Goal: Find specific page/section: Find specific page/section

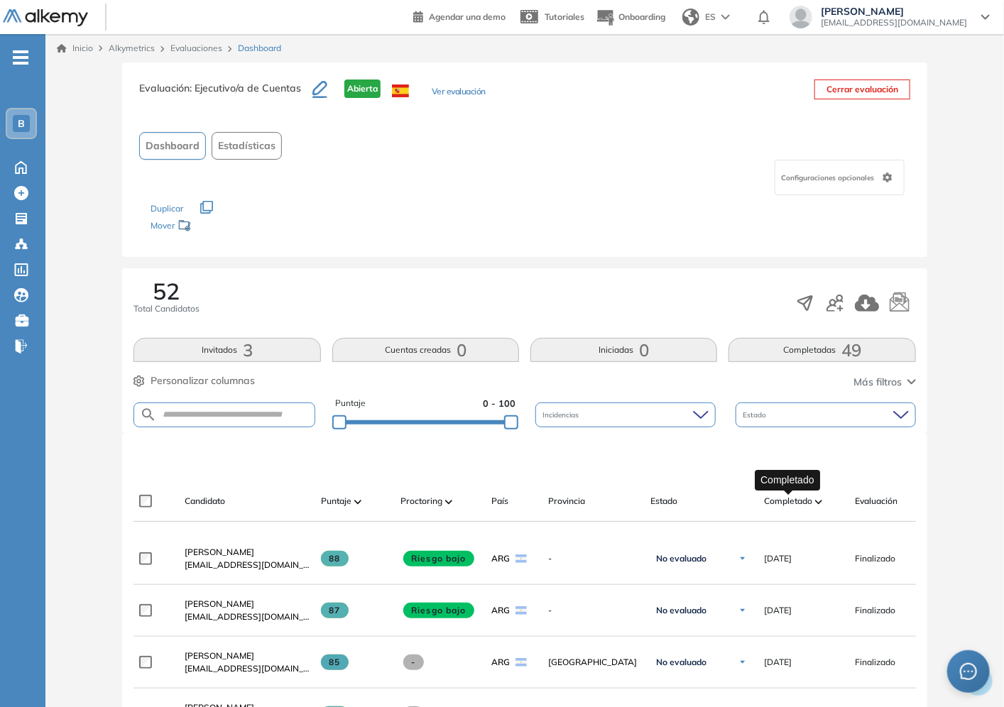
click at [800, 499] on span "Completado" at bounding box center [788, 501] width 48 height 13
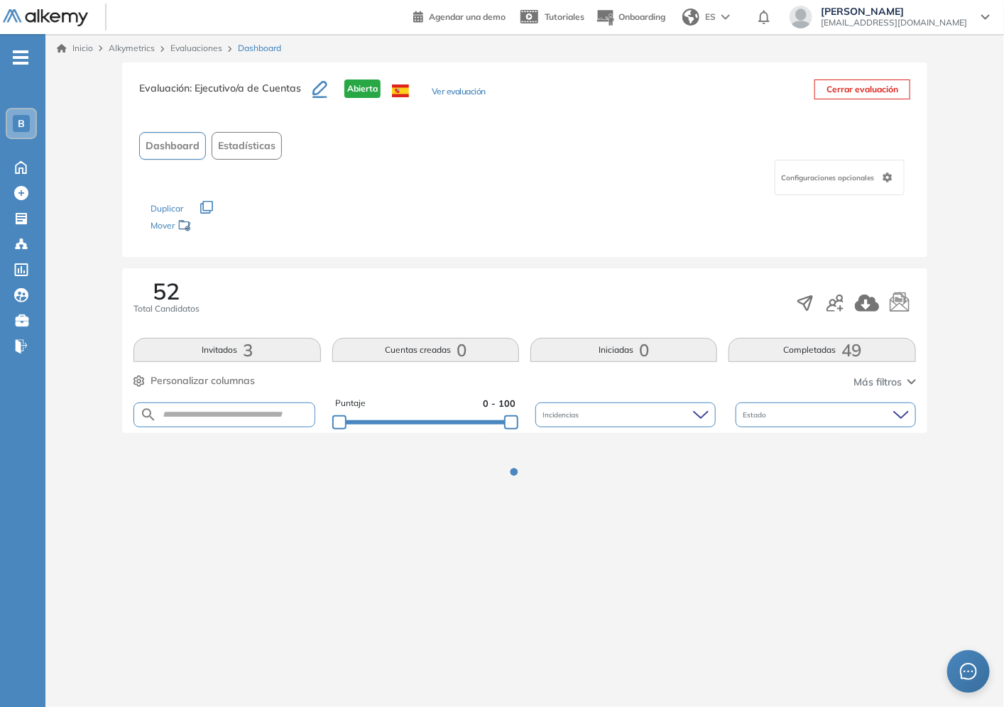
click at [472, 236] on div "Los siguientes tests ya no están disponibles o tienen una nueva versión Revisa …" at bounding box center [525, 217] width 748 height 45
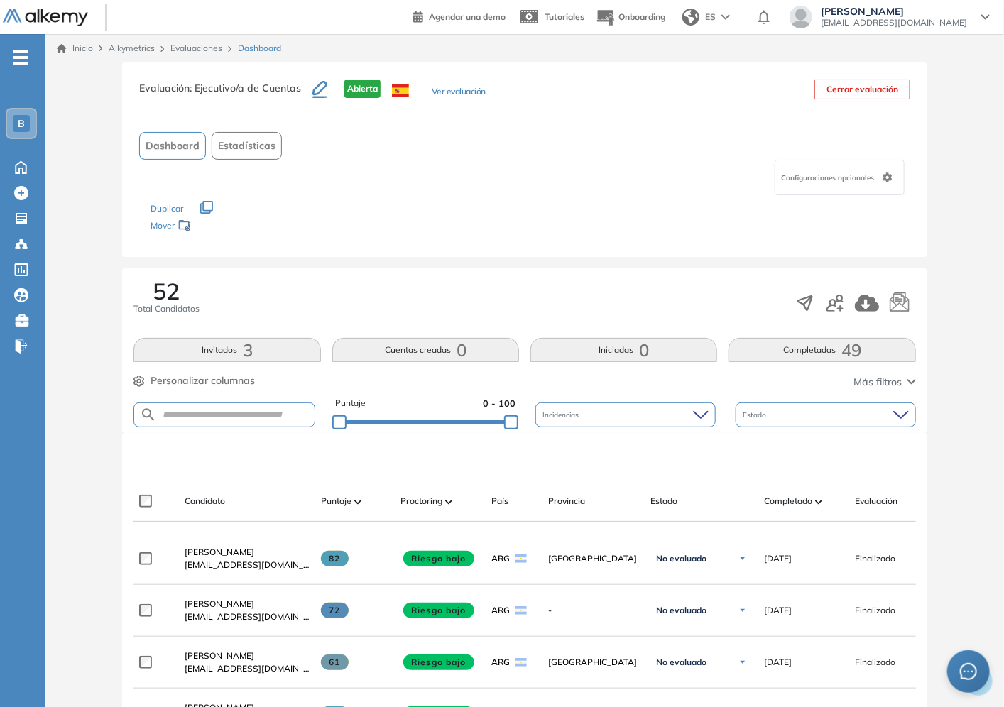
click at [878, 192] on div "Configuraciones opcionales" at bounding box center [840, 178] width 130 height 36
click at [547, 254] on div "Evaluación : Ejecutivo/a de Cuentas Abierta Ver evaluación Cerrar evaluación Da…" at bounding box center [524, 159] width 805 height 195
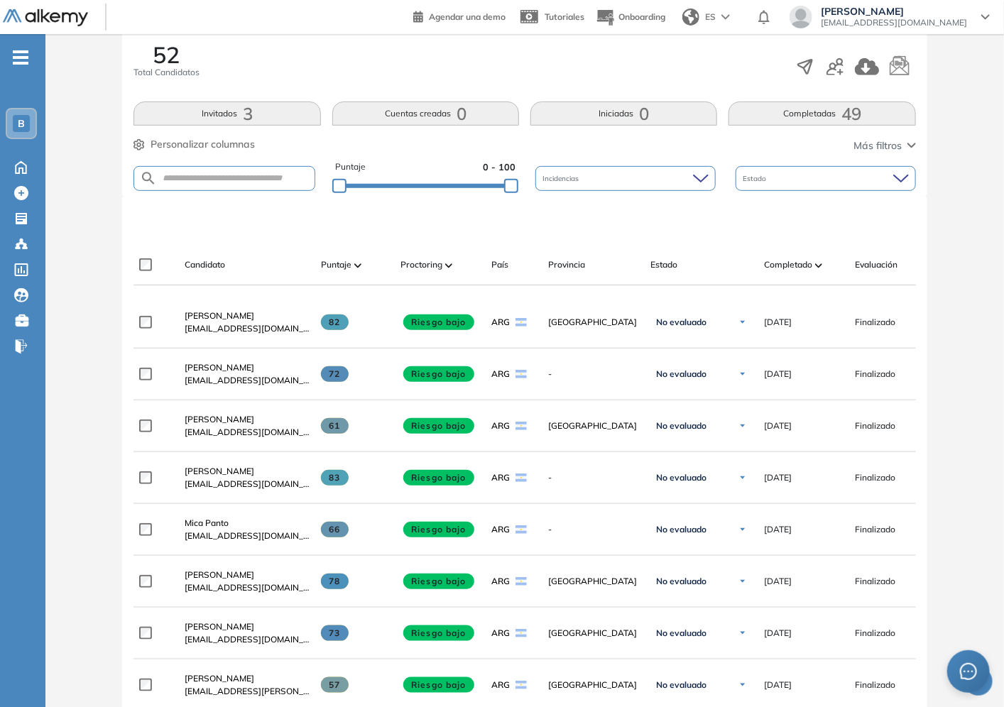
click at [237, 137] on span "Personalizar columnas" at bounding box center [203, 144] width 104 height 15
click at [0, 378] on div "Perfil Todos los espacios Todos los espacios B Home Home Alkymetrics Alkymetric…" at bounding box center [502, 558] width 1004 height 1589
click at [213, 140] on span "Personalizar columnas" at bounding box center [203, 144] width 104 height 15
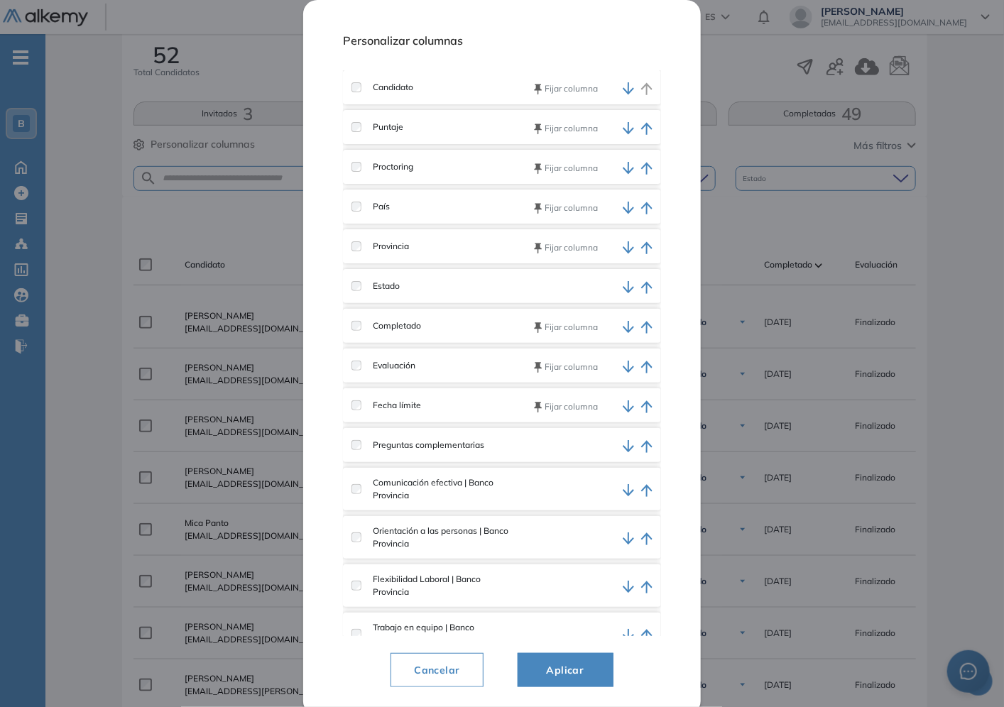
click at [586, 667] on span "Aplicar" at bounding box center [565, 670] width 60 height 17
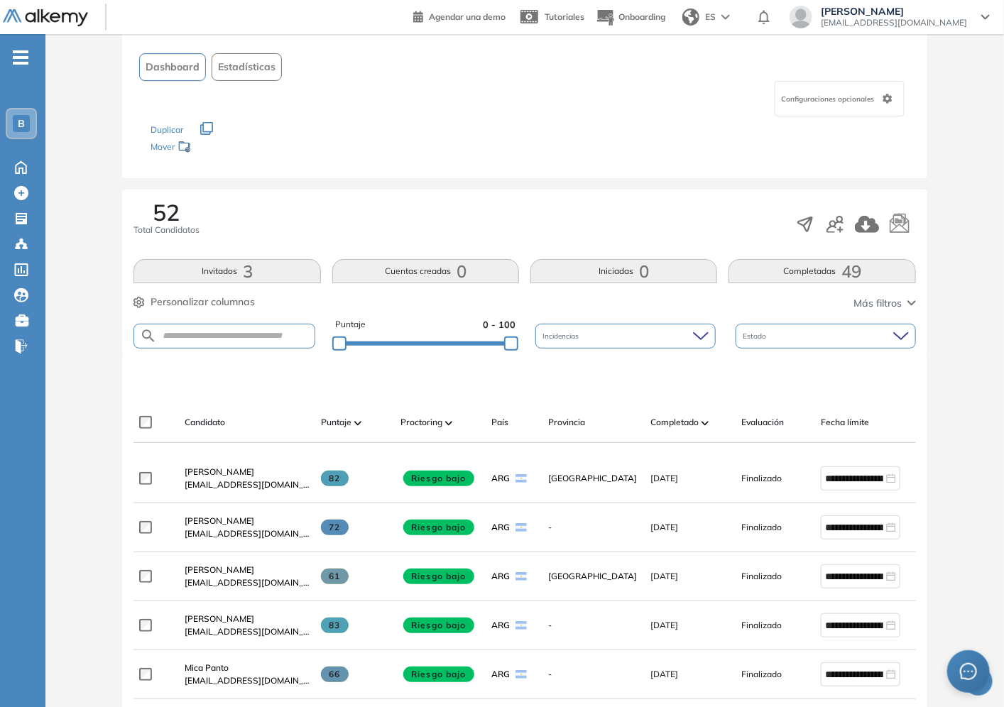
scroll to position [0, 0]
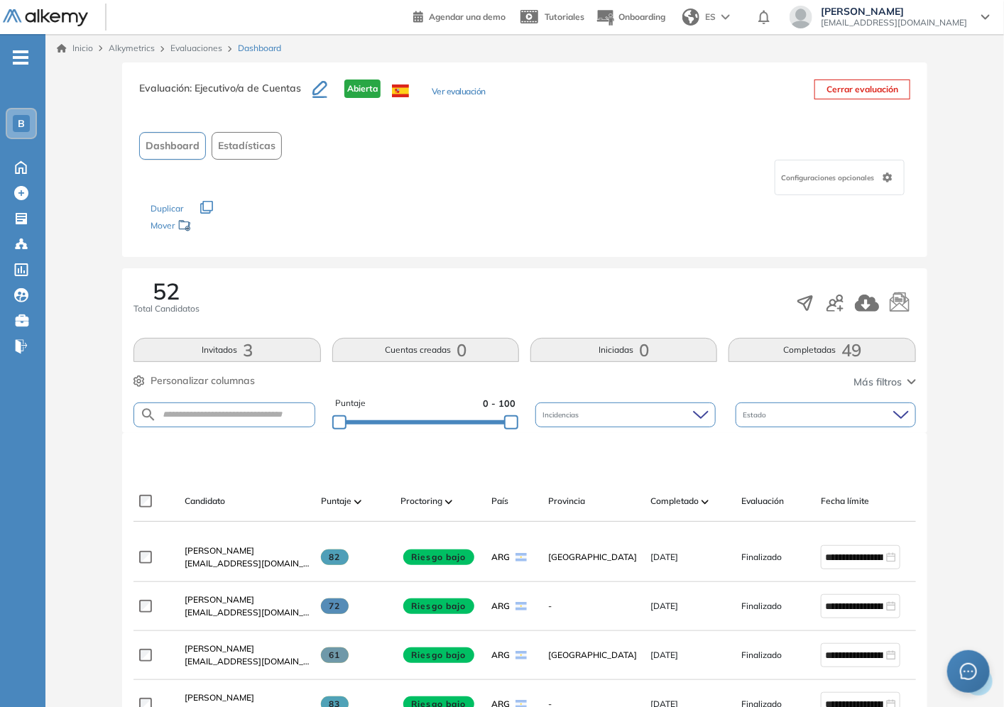
click at [141, 381] on icon "button" at bounding box center [138, 381] width 11 height 11
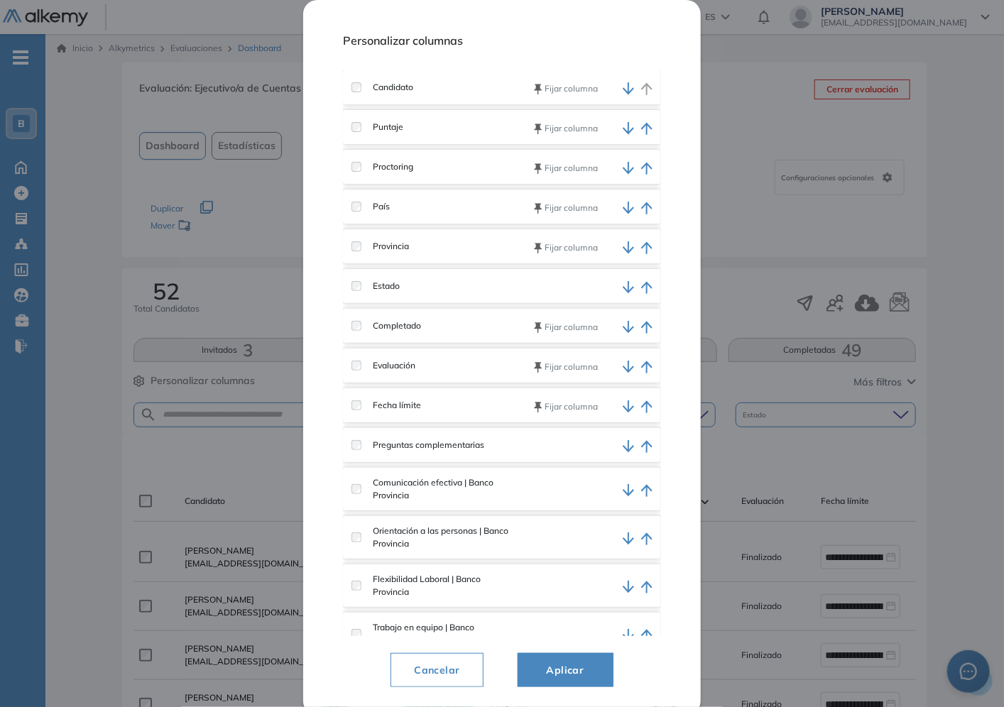
click at [374, 243] on label "Provincia" at bounding box center [385, 246] width 48 height 13
click at [563, 673] on span "Aplicar" at bounding box center [565, 670] width 60 height 17
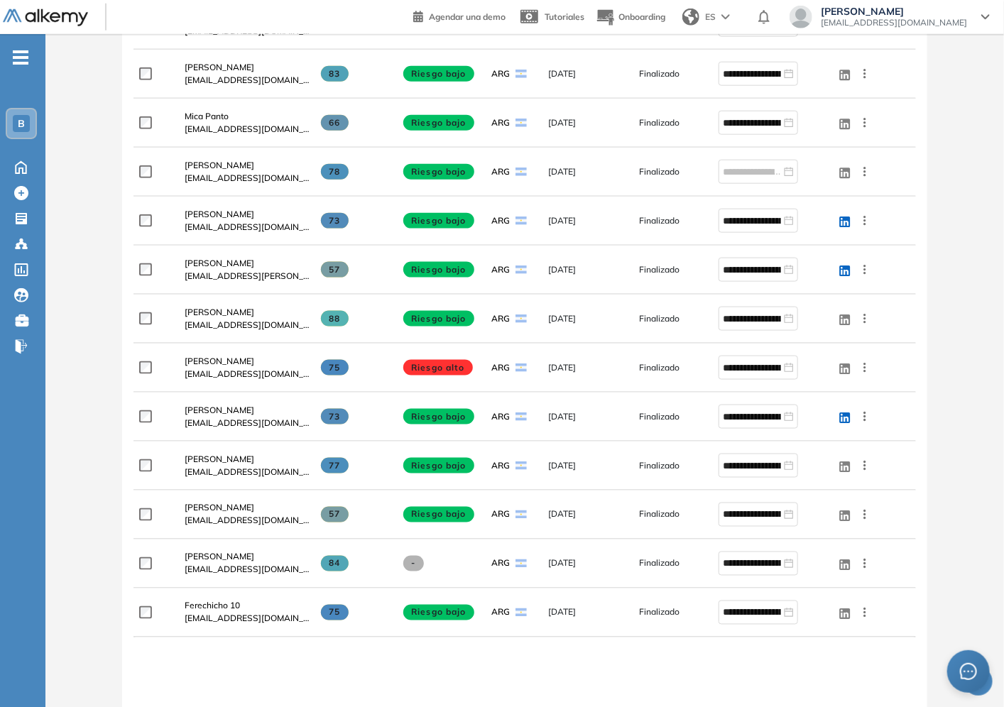
scroll to position [315, 0]
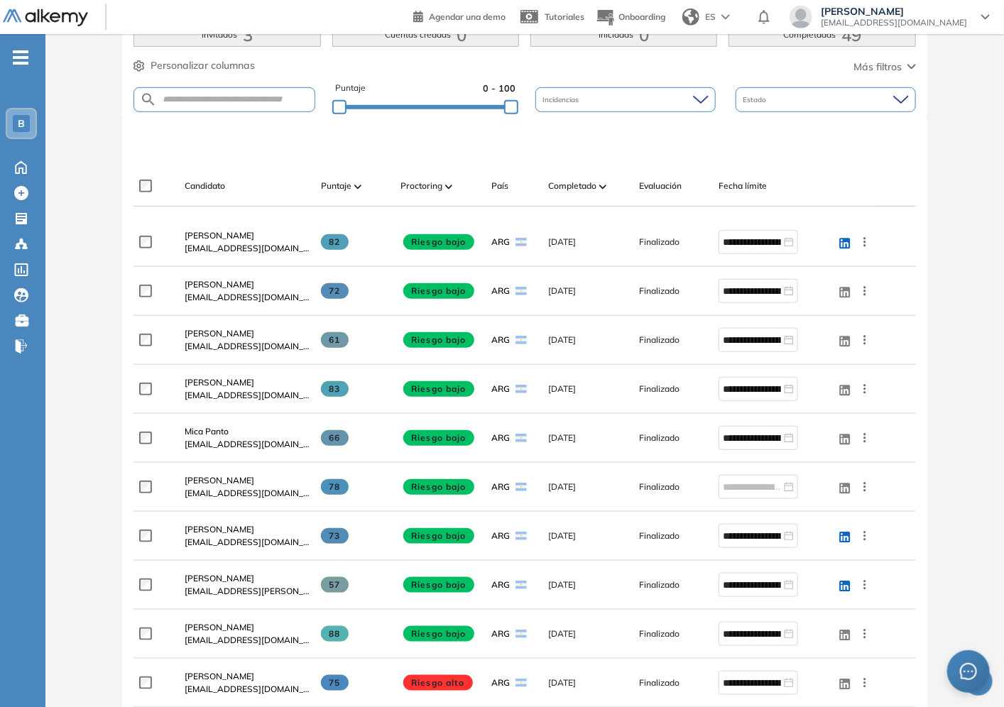
click at [969, 349] on div "Evaluación : Ejecutivo/a de Cuentas Abierta Ver evaluación Cerrar evaluación Da…" at bounding box center [524, 489] width 947 height 1484
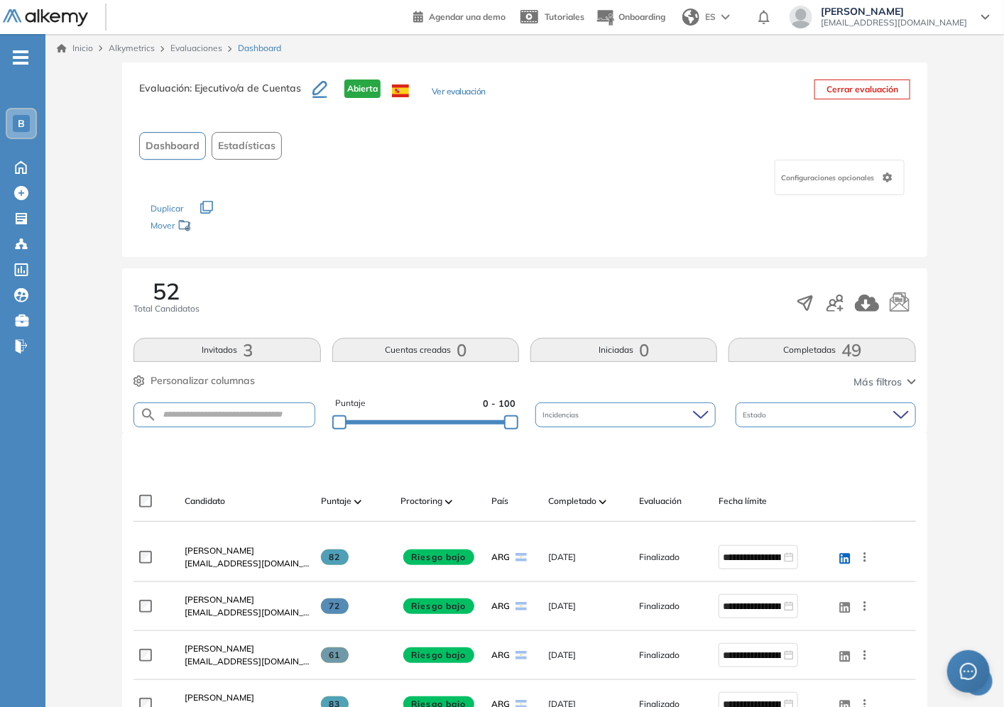
scroll to position [79, 0]
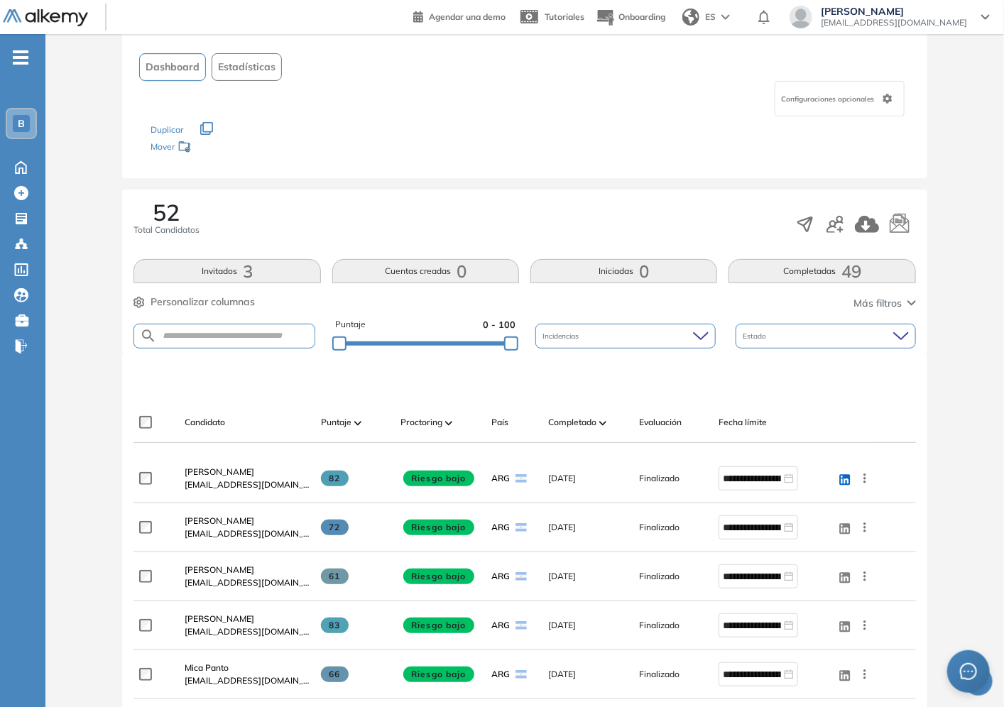
click at [201, 301] on span "Personalizar columnas" at bounding box center [203, 302] width 104 height 15
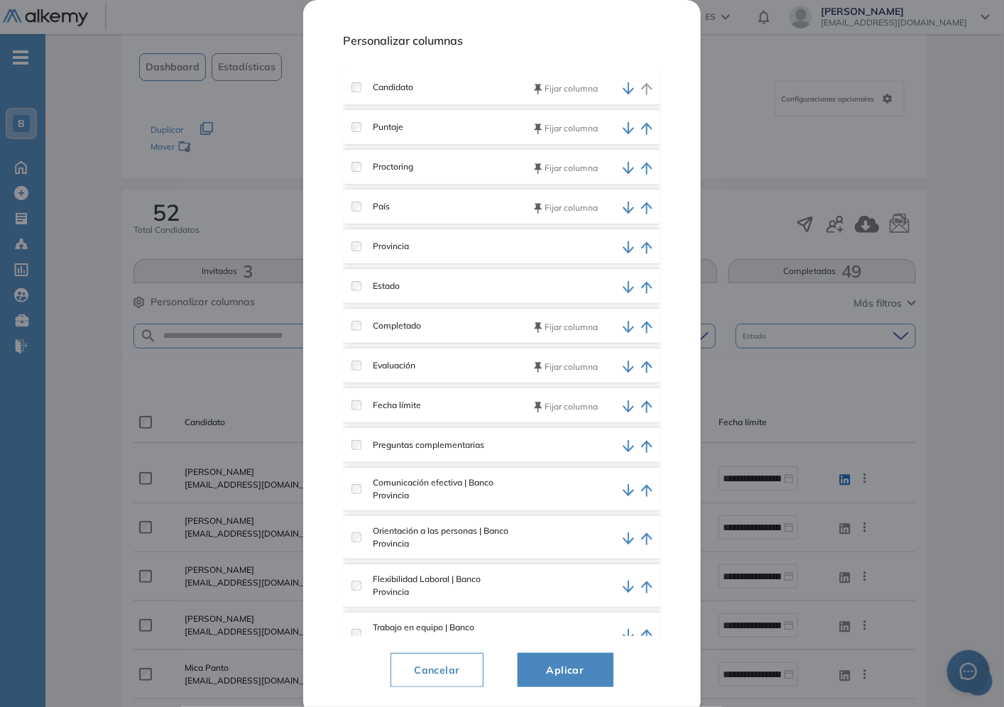
click at [646, 123] on icon "button" at bounding box center [647, 128] width 12 height 13
click at [642, 124] on icon "button" at bounding box center [647, 128] width 12 height 13
click at [564, 673] on span "Aplicar" at bounding box center [565, 670] width 60 height 17
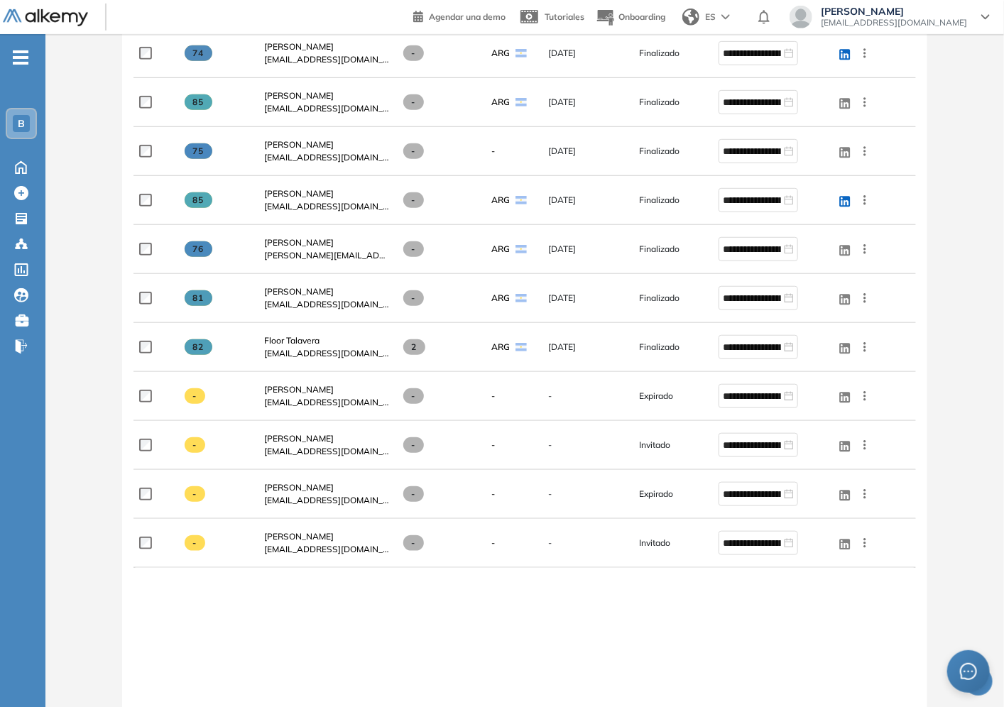
scroll to position [2703, 0]
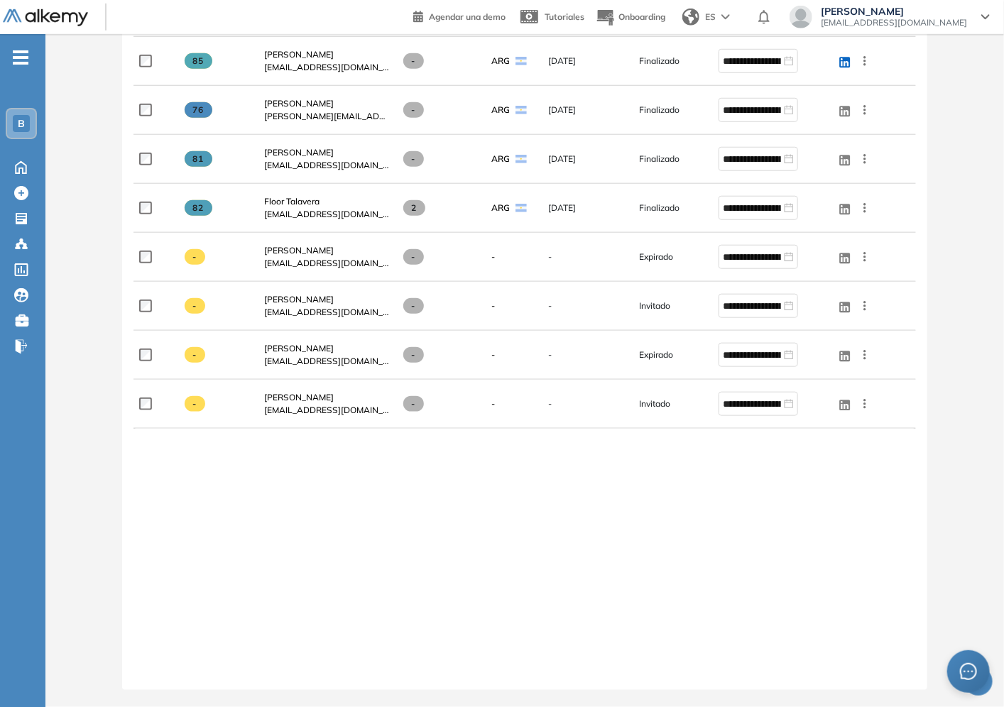
drag, startPoint x: 877, startPoint y: 499, endPoint x: 871, endPoint y: 488, distance: 13.0
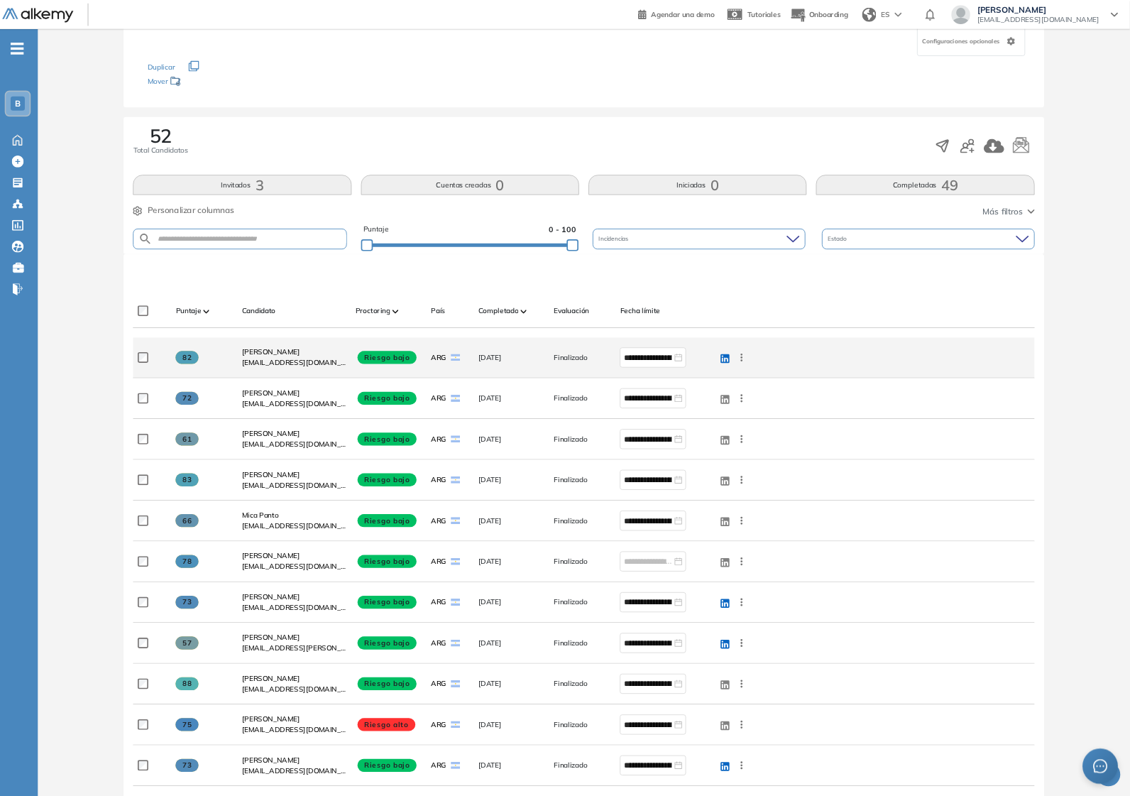
scroll to position [0, 0]
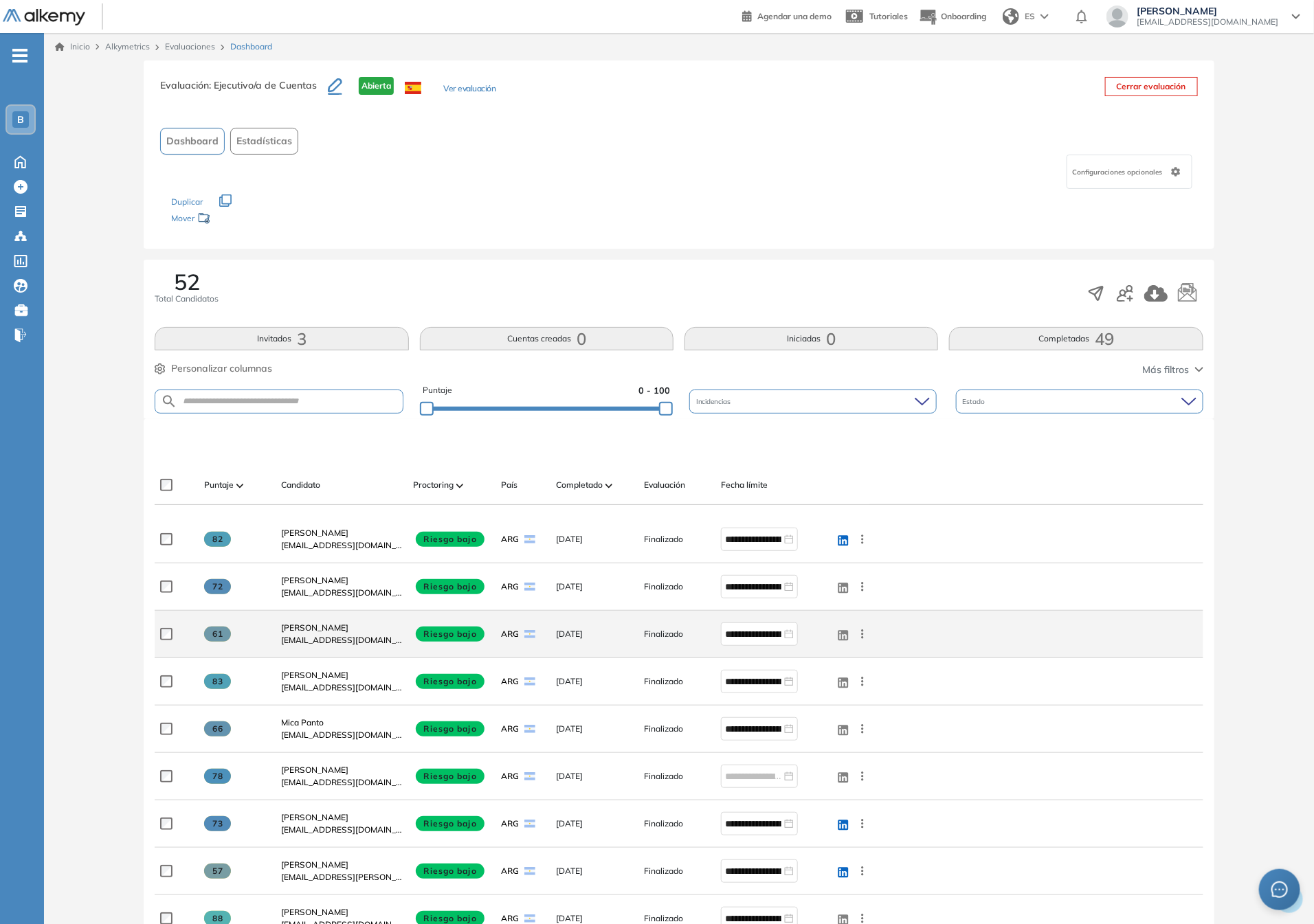
click at [971, 629] on div "**********" at bounding box center [678, 634] width 1048 height 47
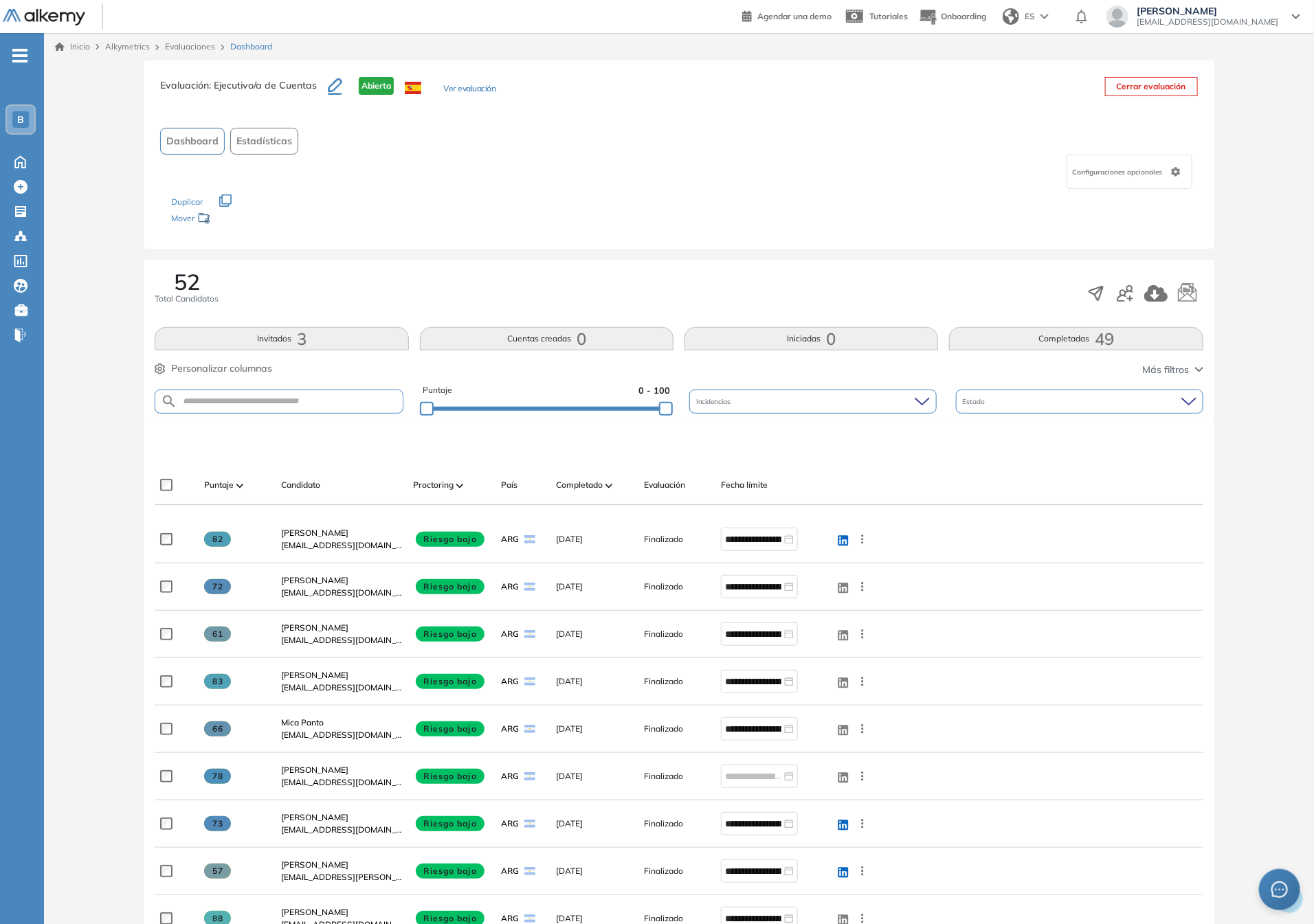
click at [198, 368] on span "Personalizar columnas" at bounding box center [222, 369] width 101 height 15
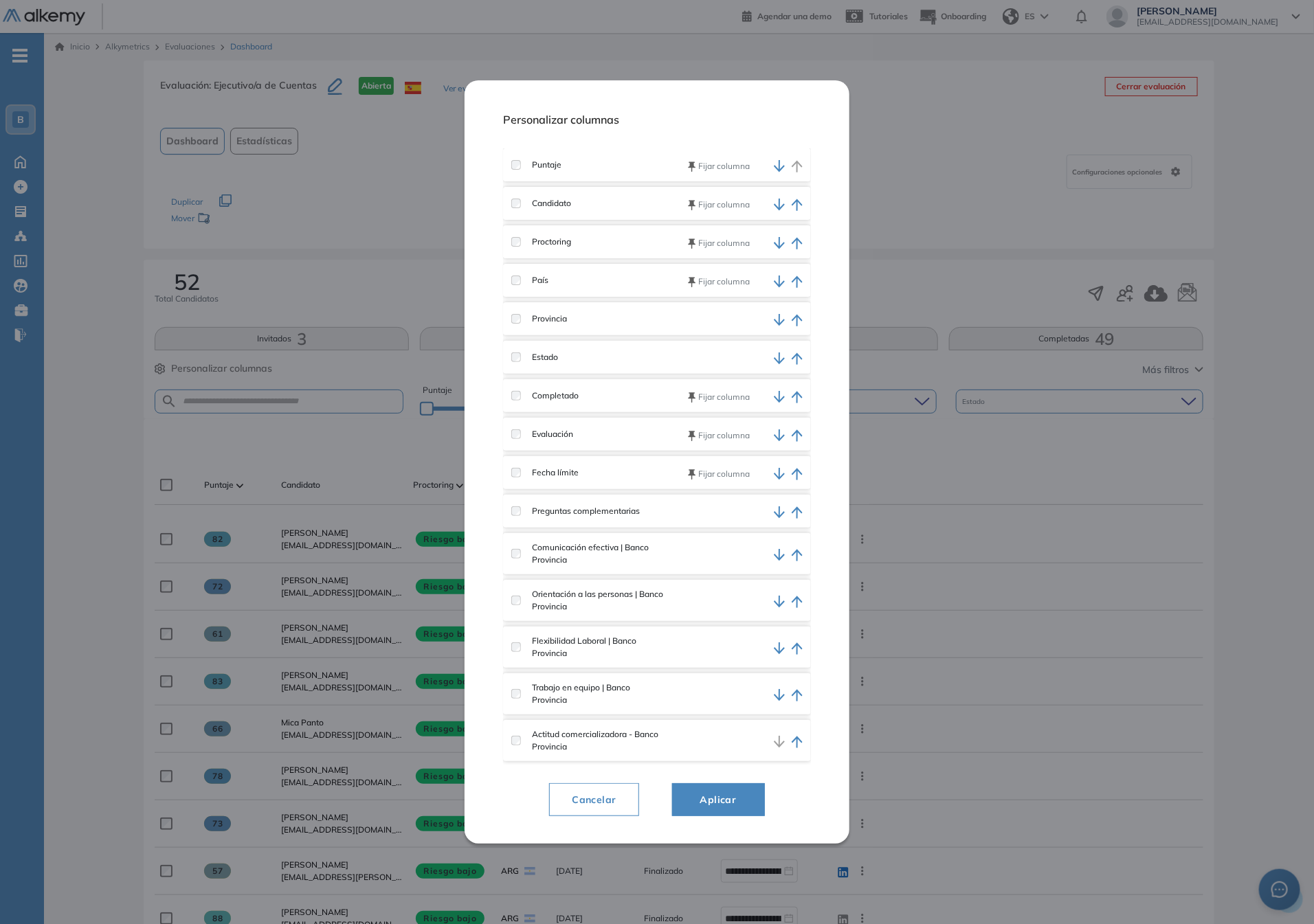
drag, startPoint x: 800, startPoint y: 209, endPoint x: 786, endPoint y: 204, distance: 14.9
click at [795, 200] on icon "button" at bounding box center [796, 204] width 12 height 13
click at [724, 684] on span "Aplicar" at bounding box center [718, 799] width 58 height 16
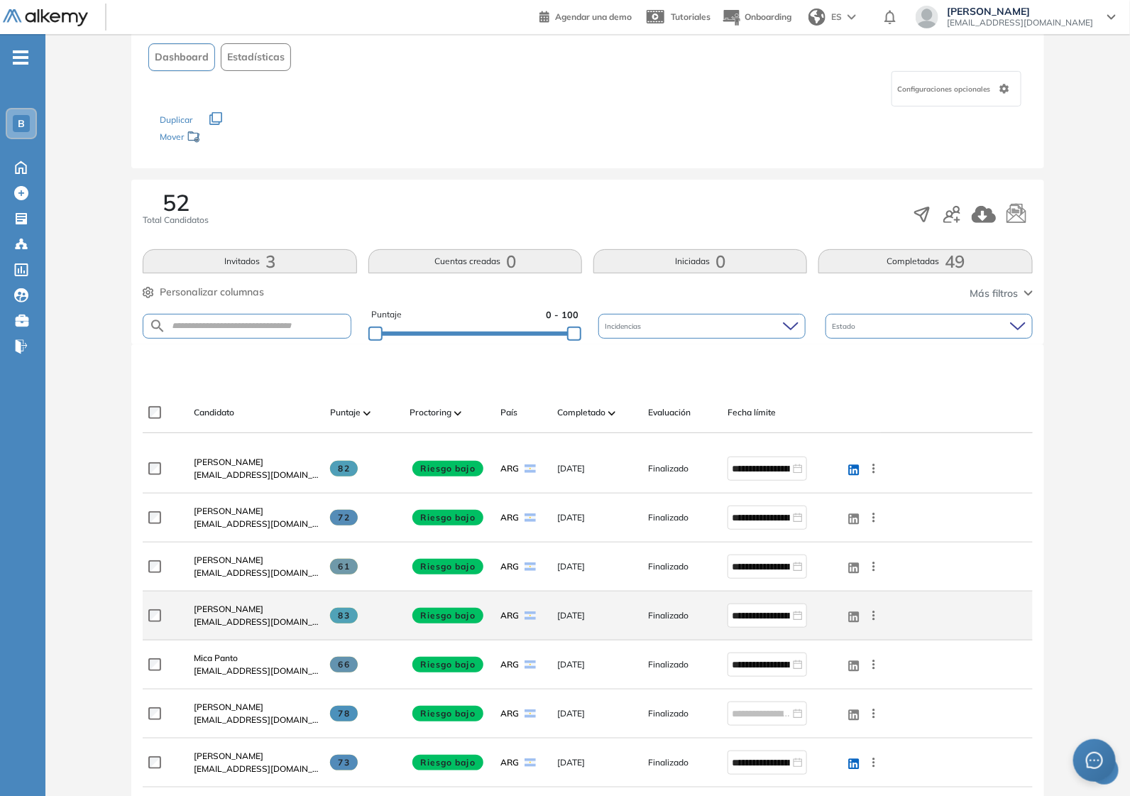
scroll to position [178, 0]
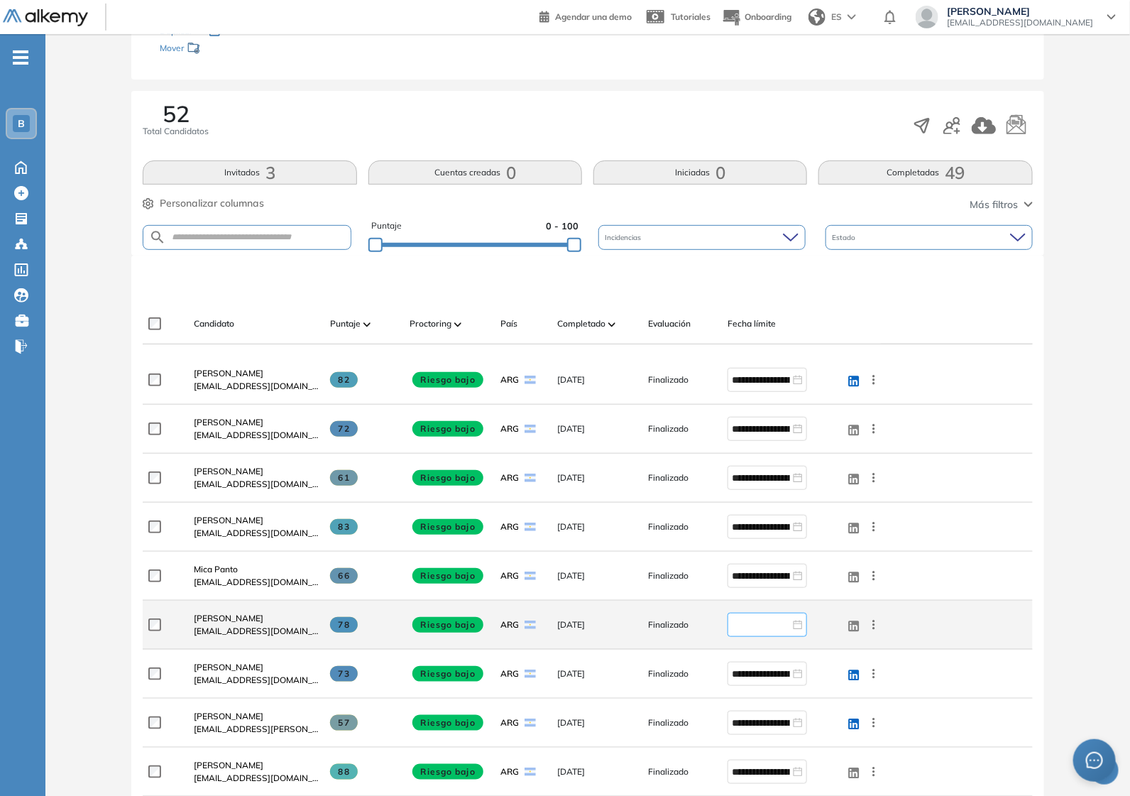
click at [783, 626] on input at bounding box center [761, 625] width 58 height 16
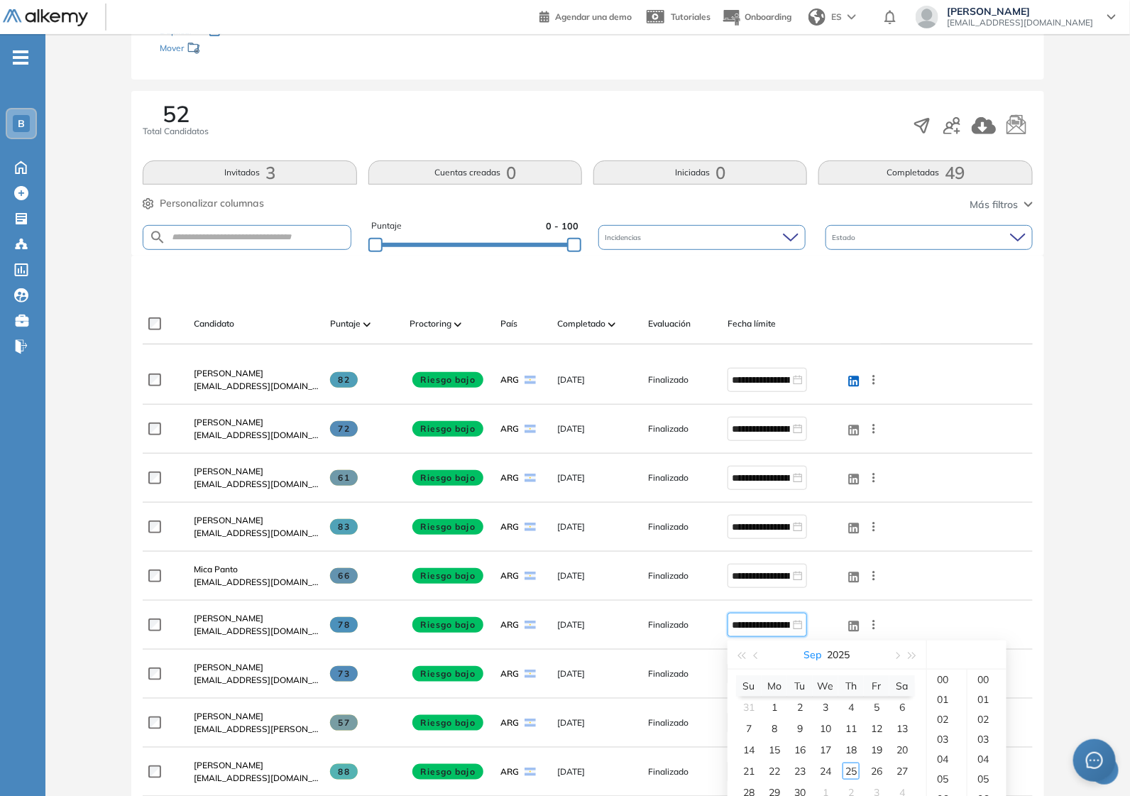
type input "**********"
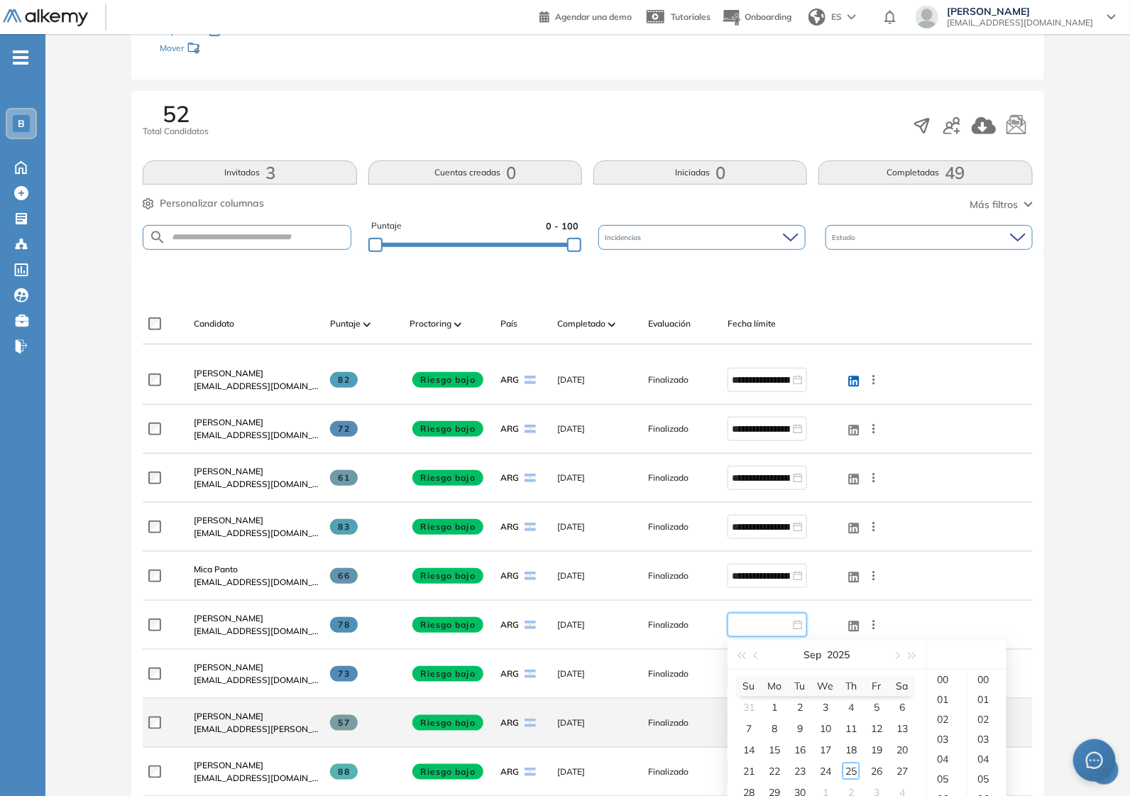
type input "**********"
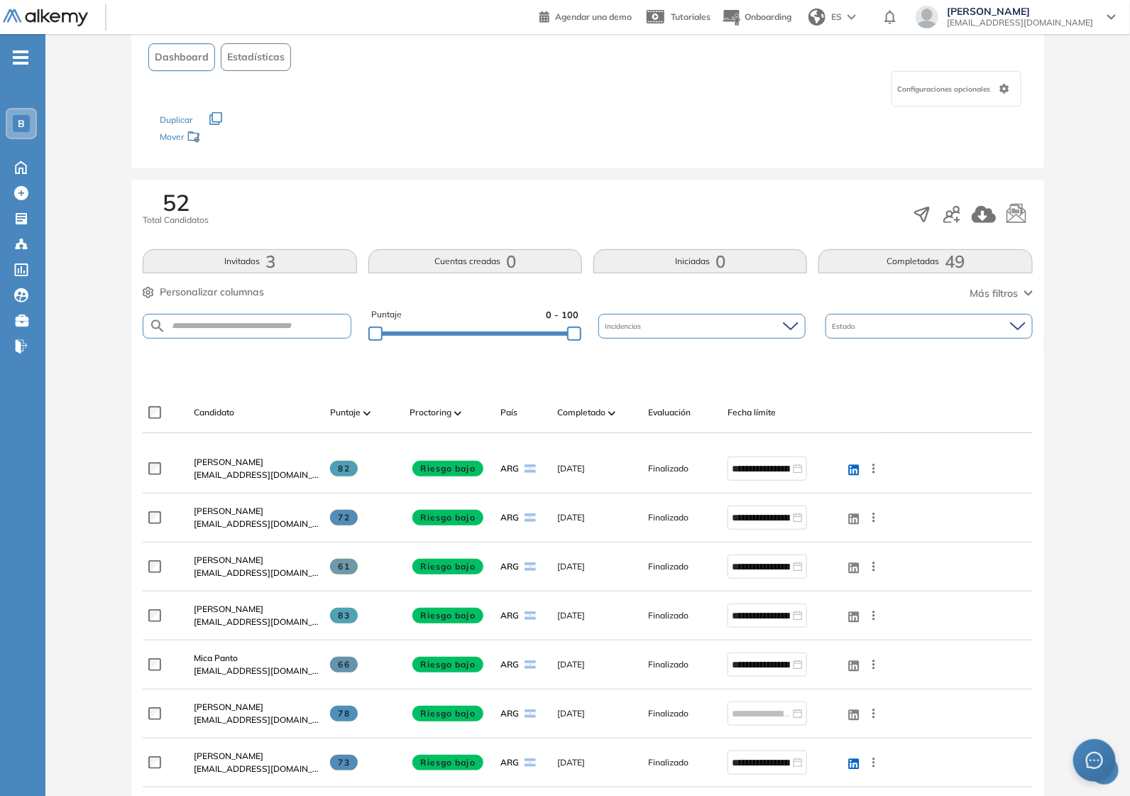
scroll to position [0, 0]
